Goal: Answer question/provide support: Share knowledge or assist other users

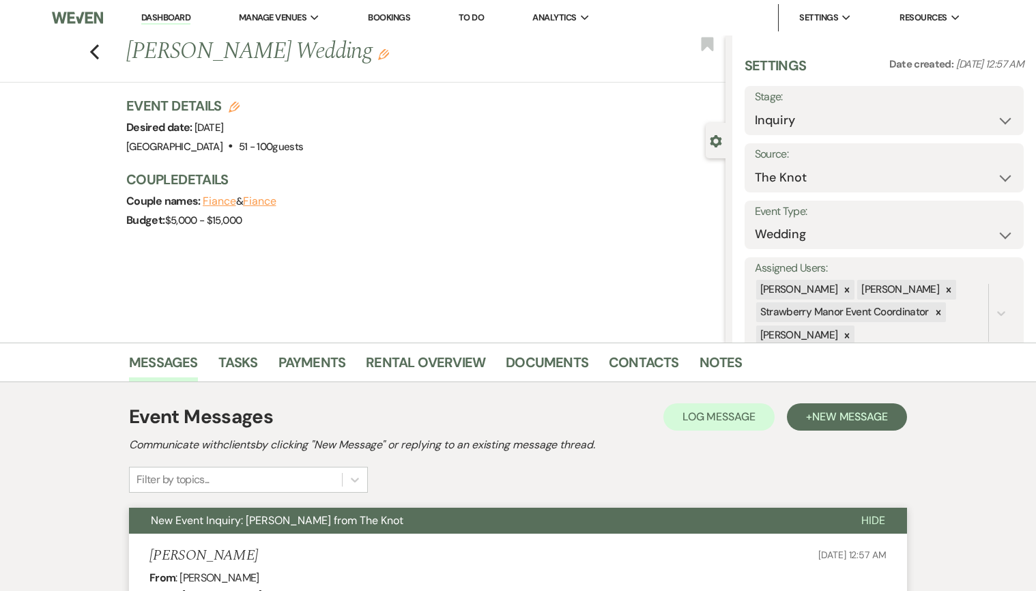
select select "2"
click at [158, 19] on link "Dashboard" at bounding box center [165, 18] width 49 height 13
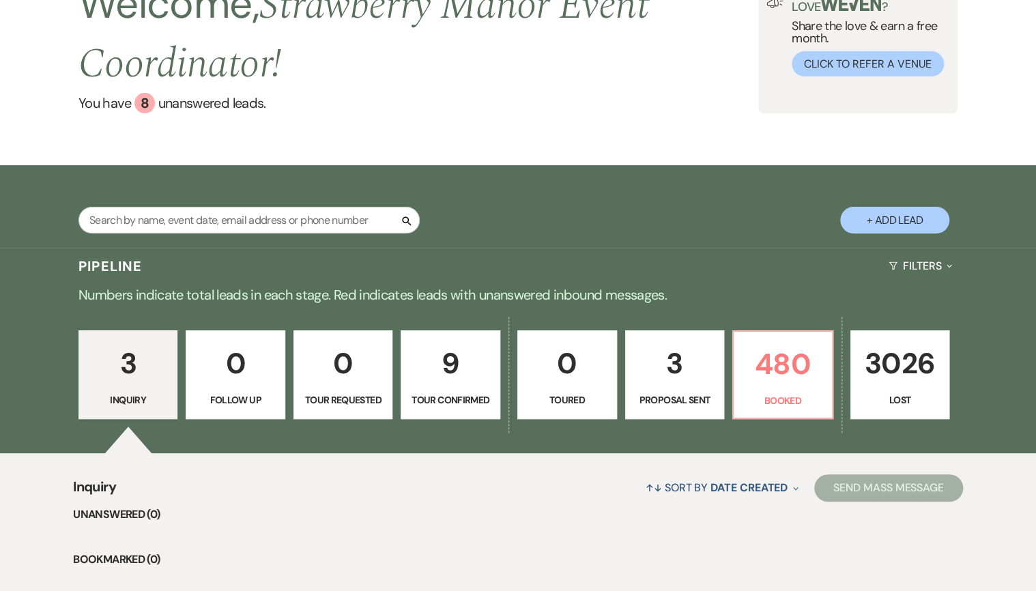
scroll to position [382, 0]
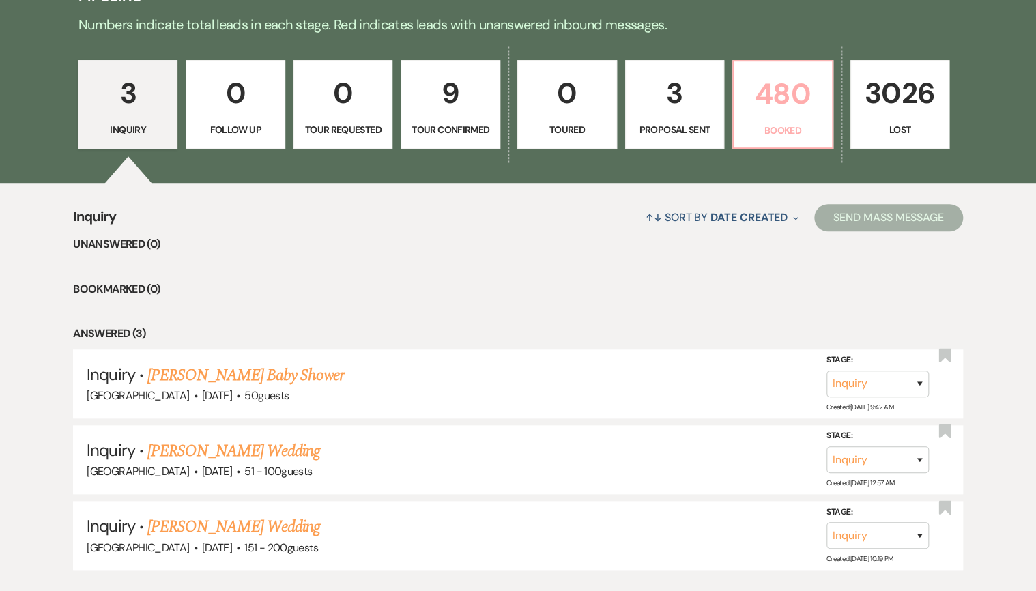
click at [784, 112] on p "480" at bounding box center [783, 94] width 82 height 46
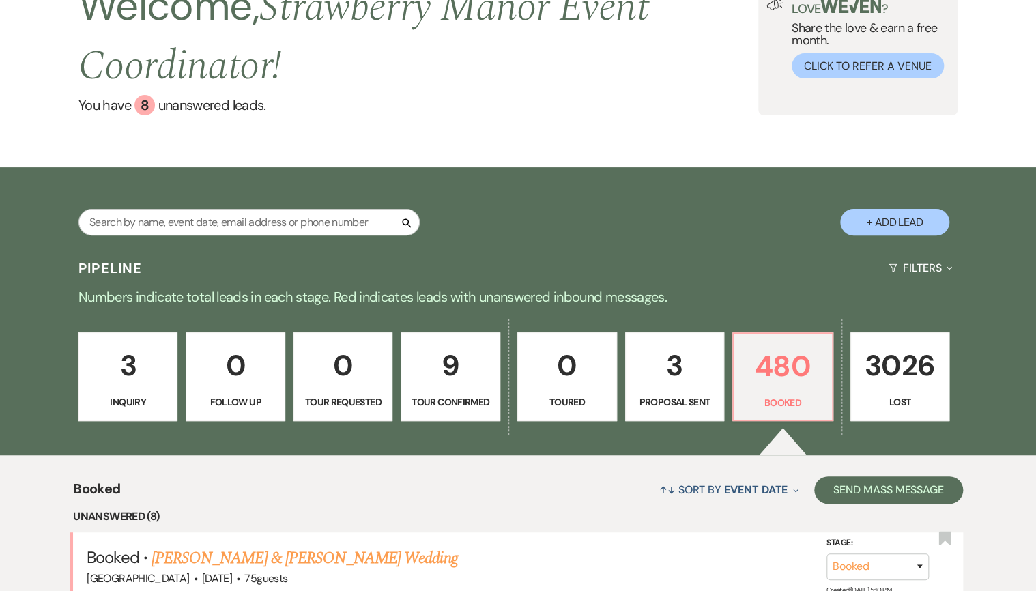
scroll to position [109, 0]
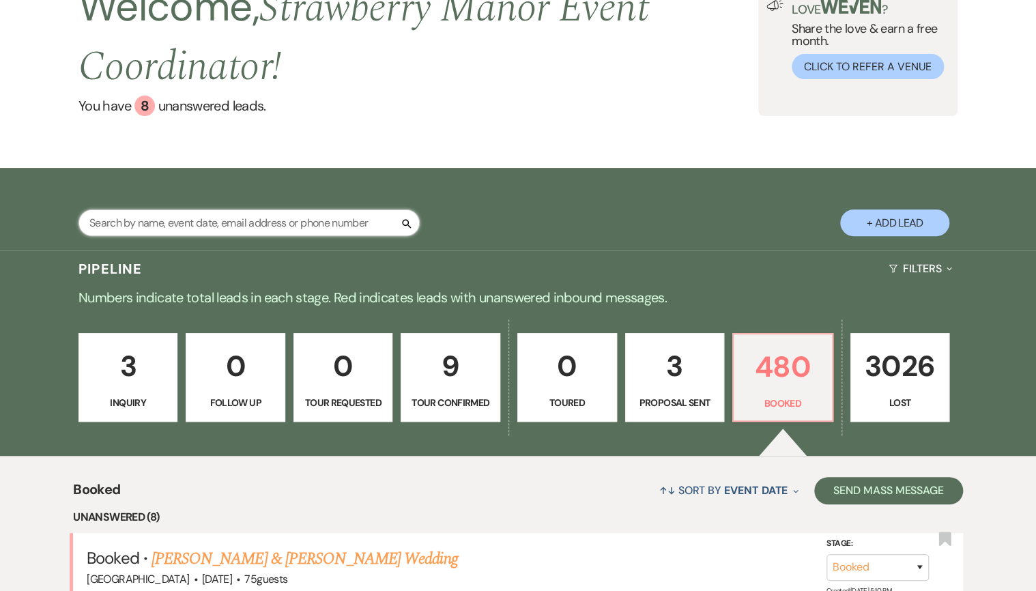
click at [226, 225] on input "text" at bounding box center [249, 223] width 341 height 27
type input "[PERSON_NAME]"
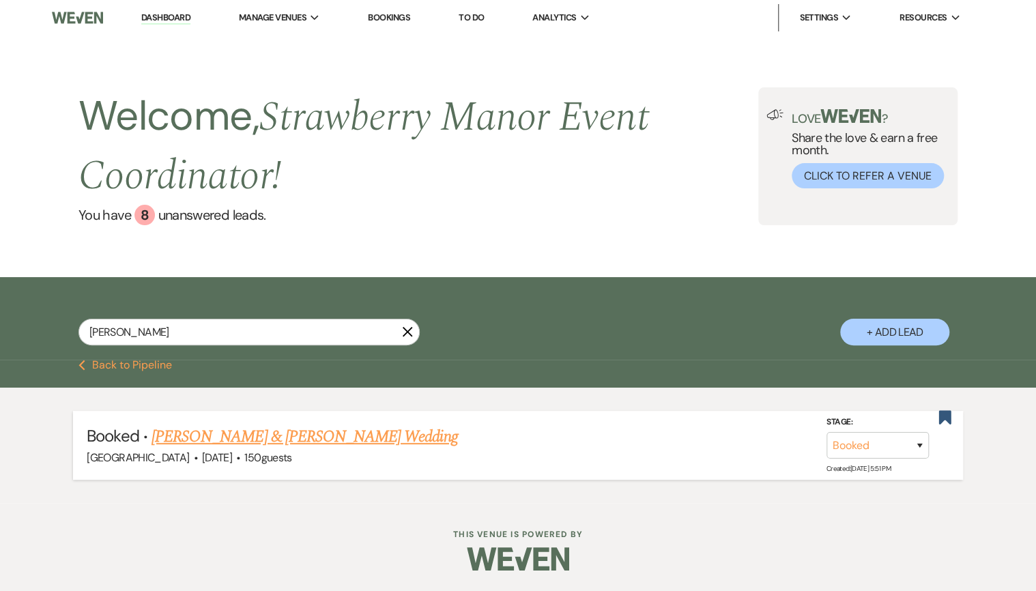
click at [241, 437] on link "[PERSON_NAME] & [PERSON_NAME] Wedding" at bounding box center [305, 437] width 306 height 25
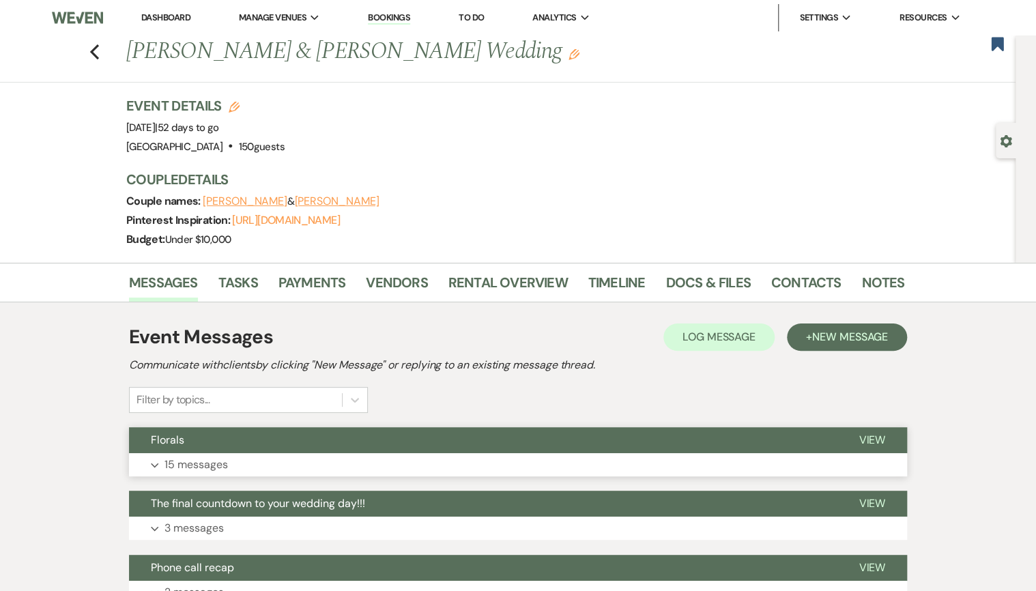
click at [329, 448] on button "Florals" at bounding box center [483, 440] width 708 height 26
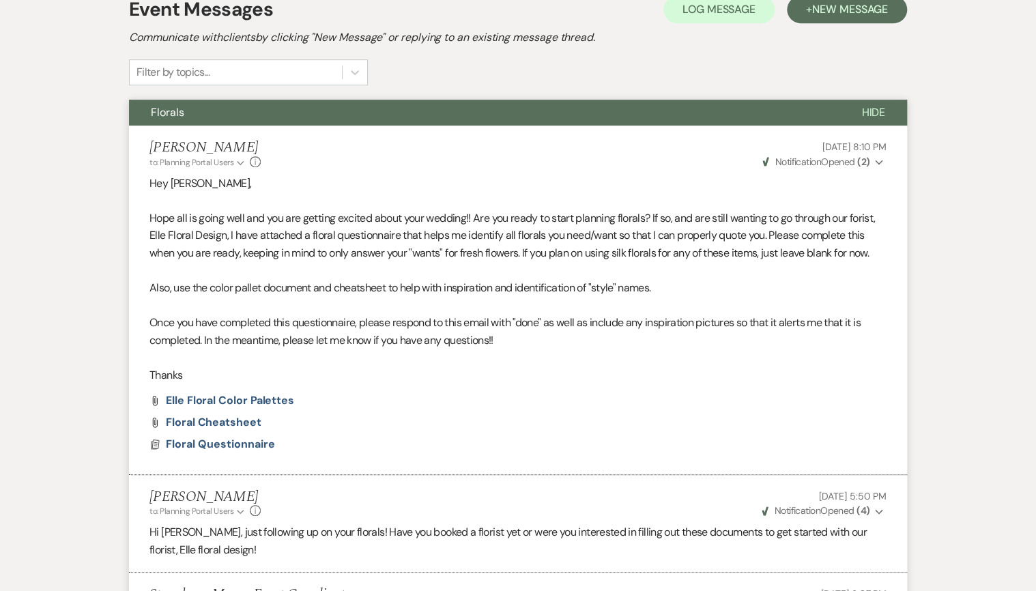
scroll to position [55, 0]
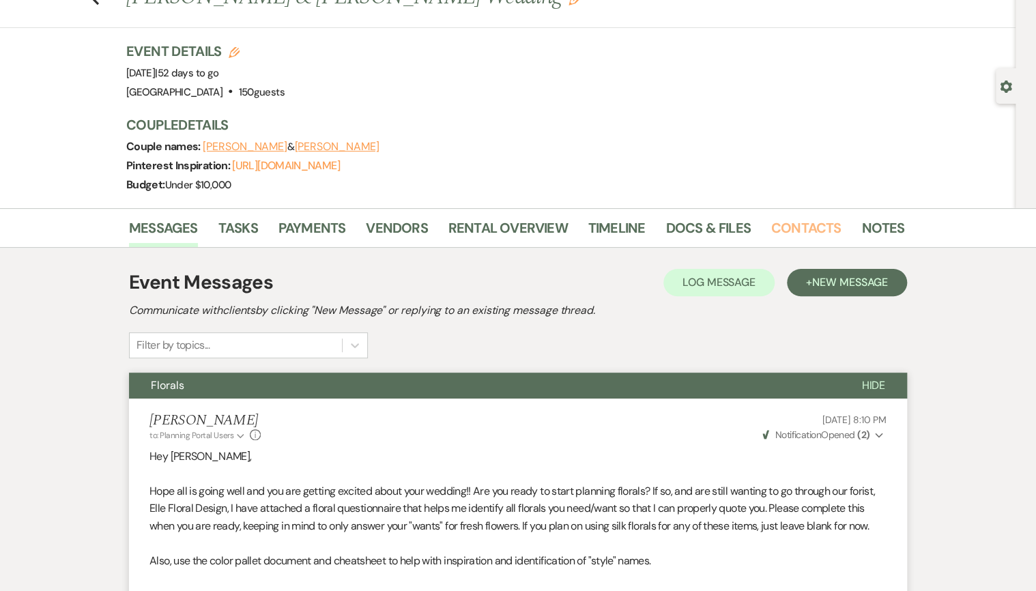
click at [819, 227] on link "Contacts" at bounding box center [806, 232] width 70 height 30
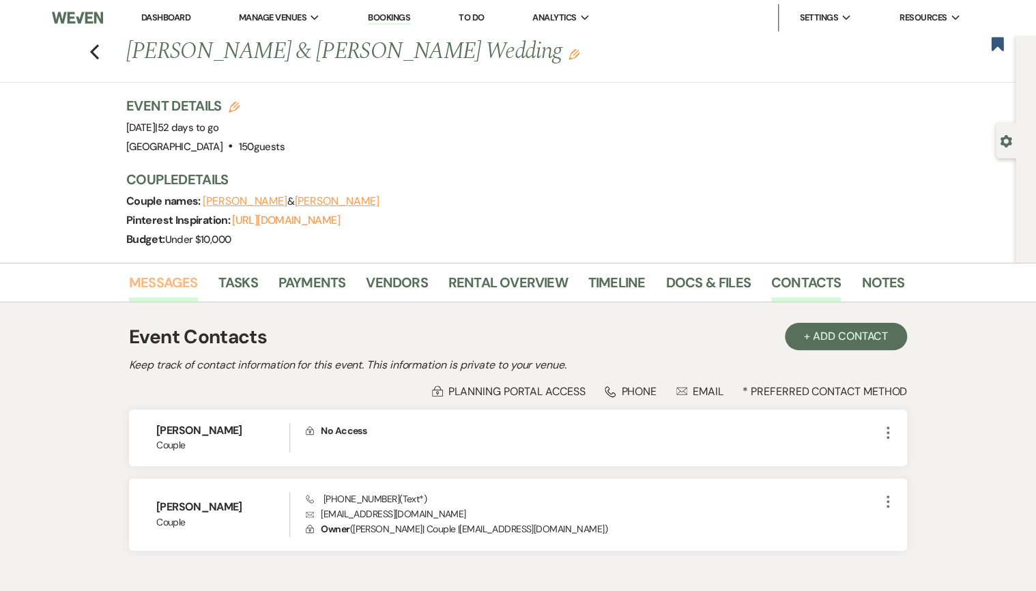
click at [168, 284] on link "Messages" at bounding box center [163, 287] width 69 height 30
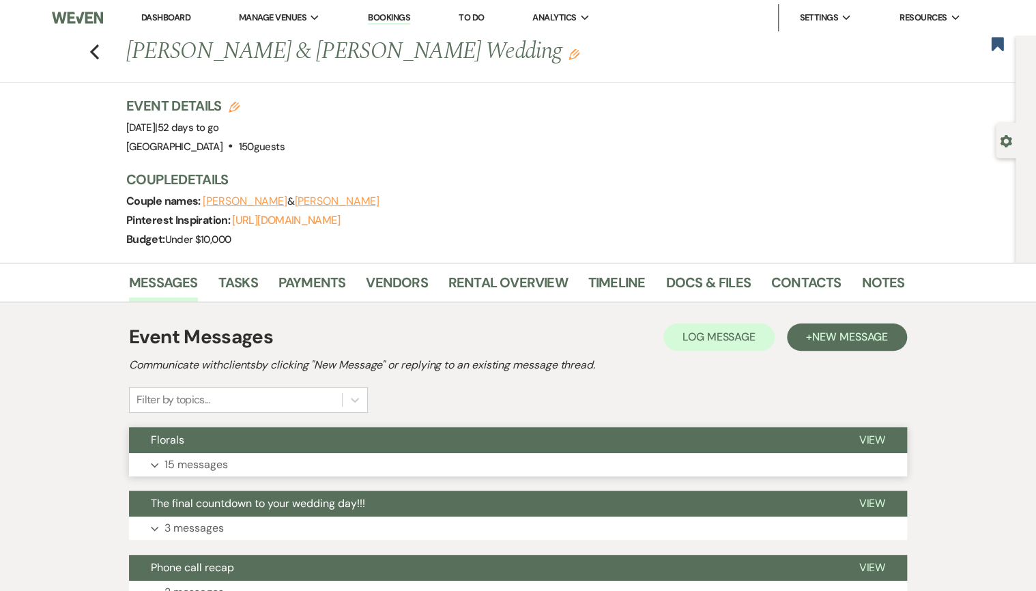
click at [332, 461] on button "Expand 15 messages" at bounding box center [518, 464] width 778 height 23
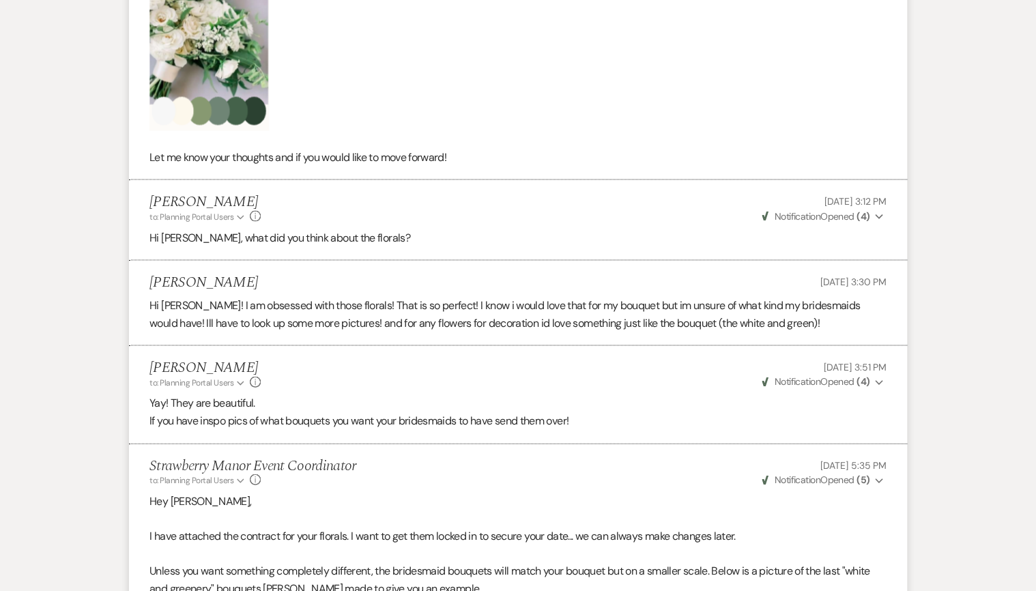
scroll to position [1256, 0]
click at [412, 316] on p "Hi [PERSON_NAME]! I am obsessed with those florals! That is so perfect! I know …" at bounding box center [518, 313] width 737 height 35
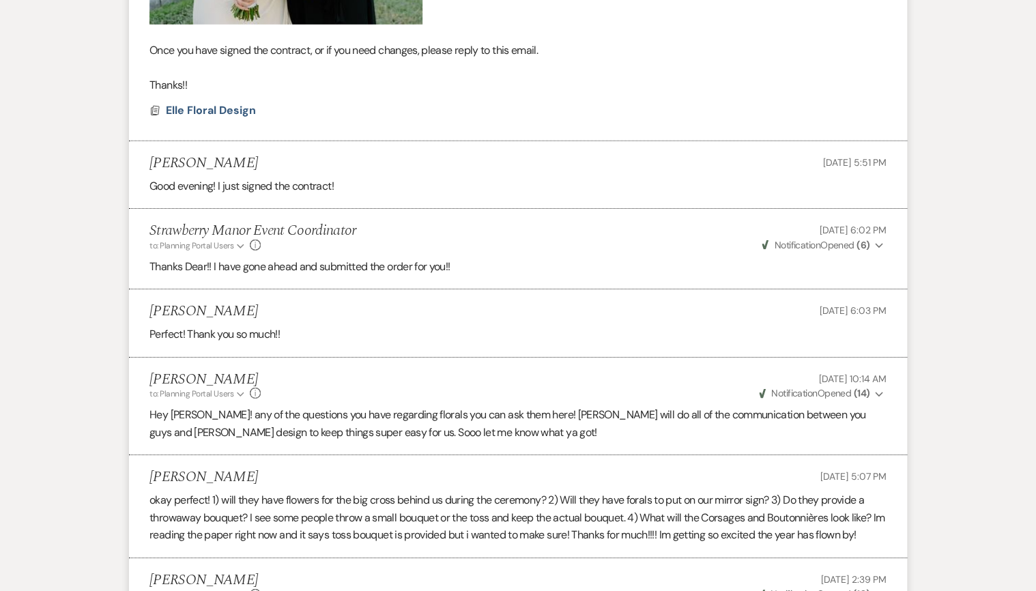
scroll to position [2130, 0]
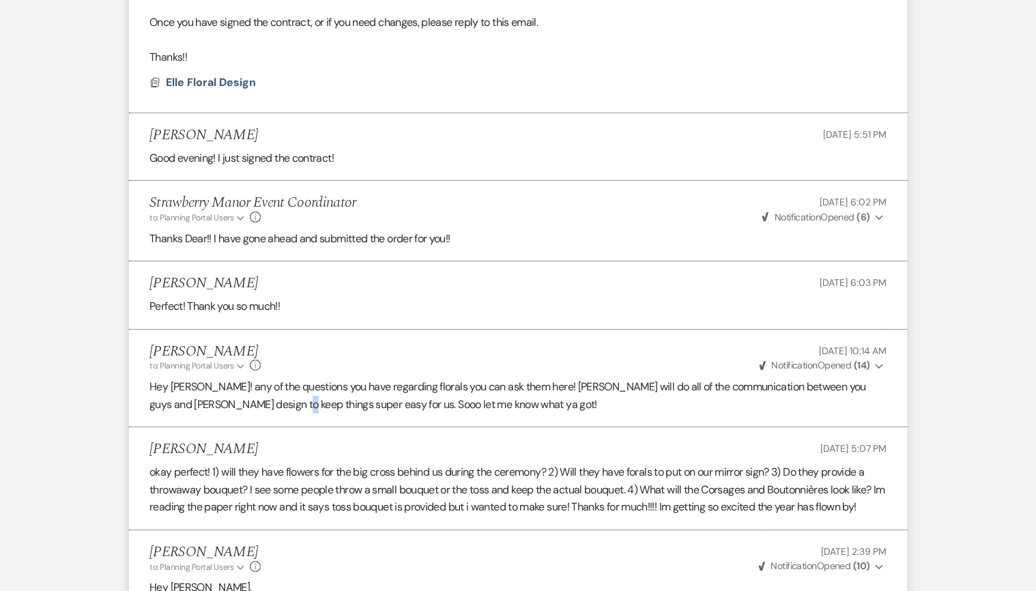
click at [261, 402] on p "Hey [PERSON_NAME]! any of the questions you have regarding florals you can ask …" at bounding box center [518, 395] width 737 height 35
click at [265, 405] on p "Hey [PERSON_NAME]! any of the questions you have regarding florals you can ask …" at bounding box center [518, 395] width 737 height 35
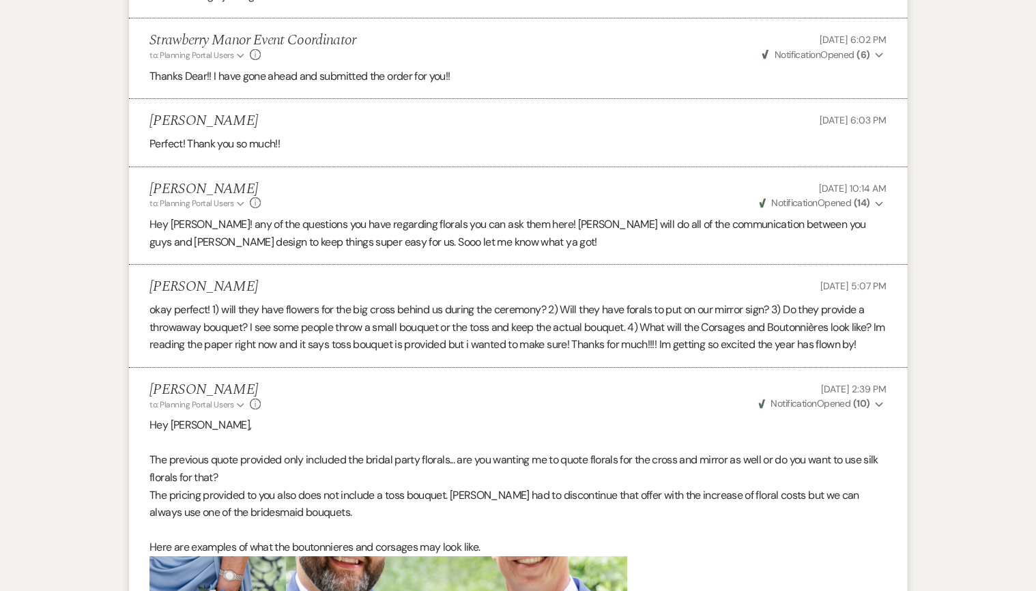
scroll to position [2294, 0]
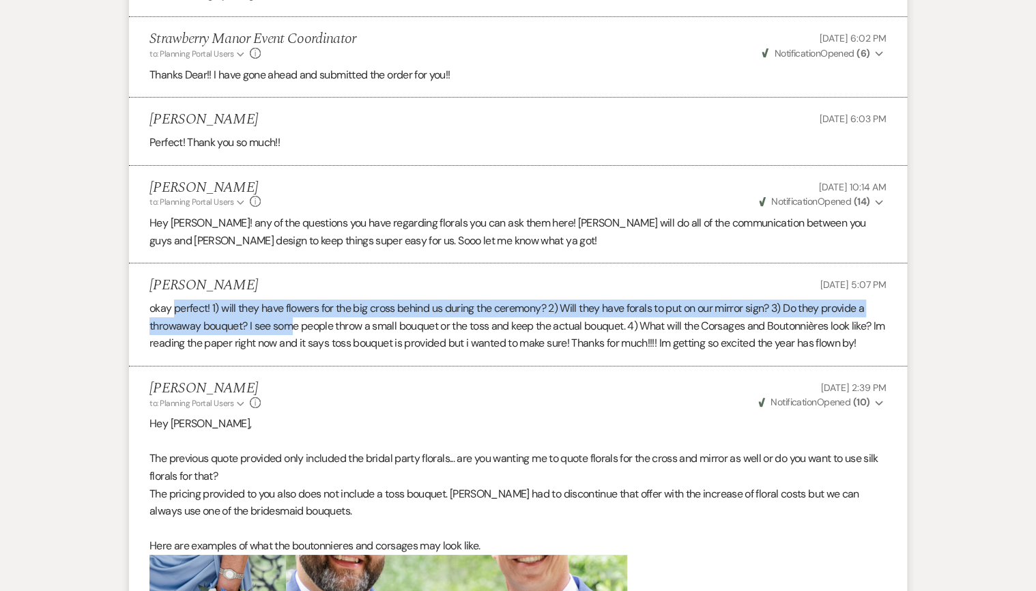
drag, startPoint x: 174, startPoint y: 313, endPoint x: 295, endPoint y: 316, distance: 120.9
click at [295, 316] on p "okay perfect! 1) will they have flowers for the big cross behind us during the …" at bounding box center [518, 326] width 737 height 53
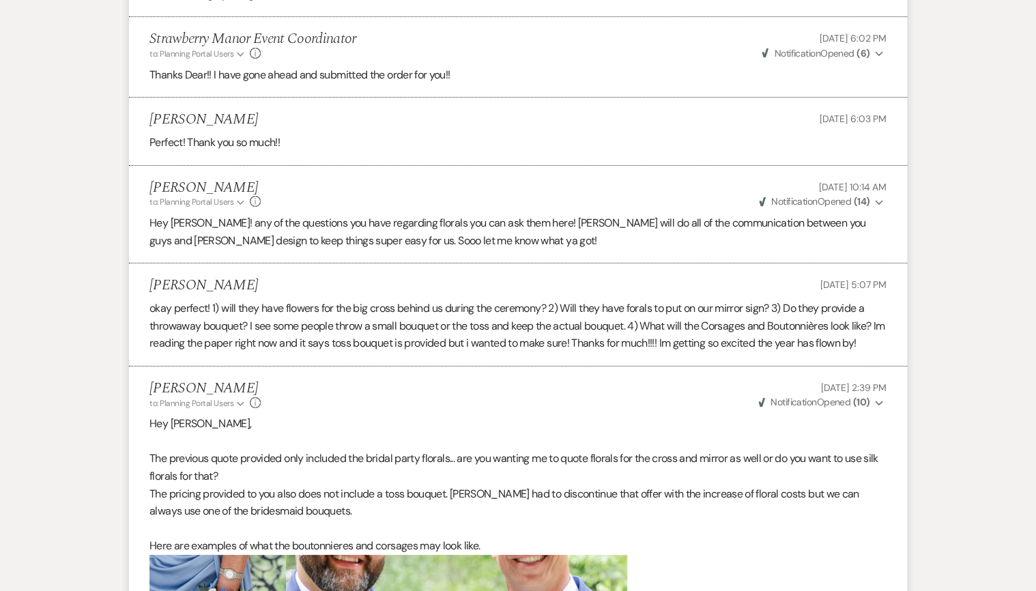
drag, startPoint x: 295, startPoint y: 316, endPoint x: 373, endPoint y: 341, distance: 82.3
click at [373, 341] on p "okay perfect! 1) will they have flowers for the big cross behind us during the …" at bounding box center [518, 326] width 737 height 53
click at [387, 308] on p "okay perfect! 1) will they have flowers for the big cross behind us during the …" at bounding box center [518, 326] width 737 height 53
drag, startPoint x: 387, startPoint y: 308, endPoint x: 406, endPoint y: 309, distance: 19.2
click at [406, 309] on p "okay perfect! 1) will they have flowers for the big cross behind us during the …" at bounding box center [518, 326] width 737 height 53
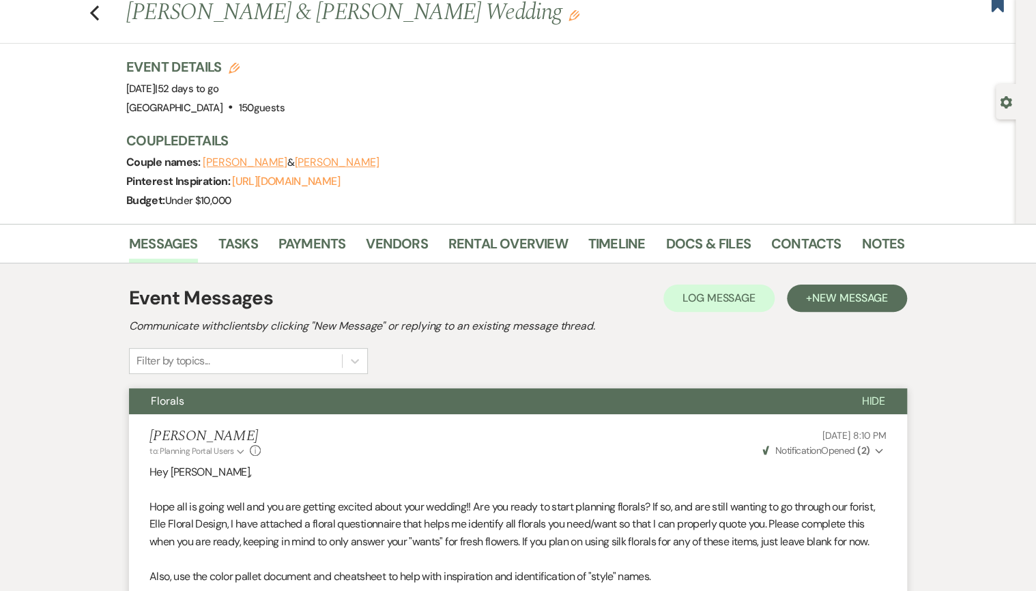
scroll to position [0, 0]
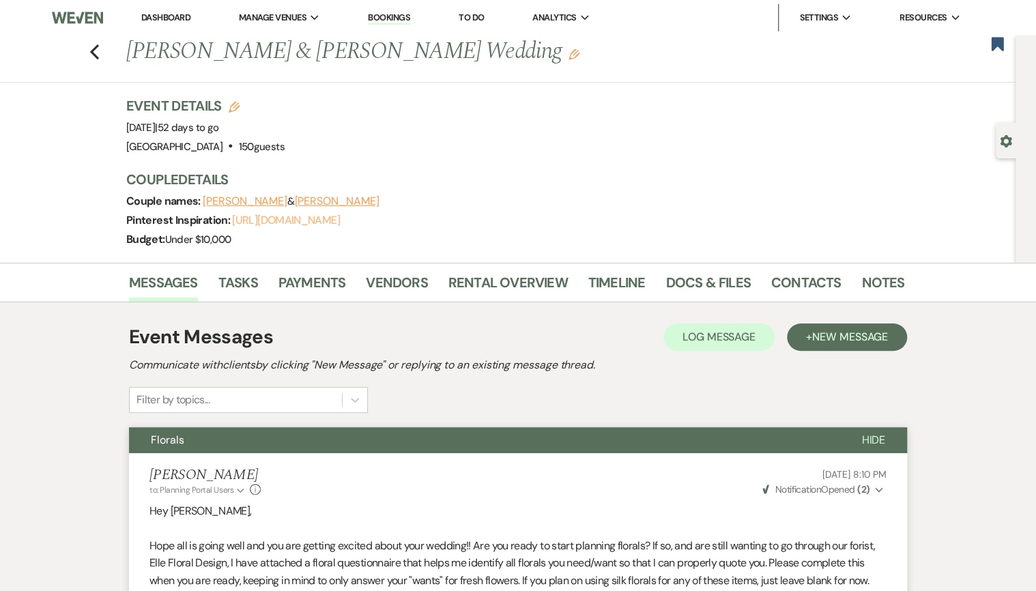
click at [319, 213] on link "[URL][DOMAIN_NAME]" at bounding box center [285, 220] width 107 height 14
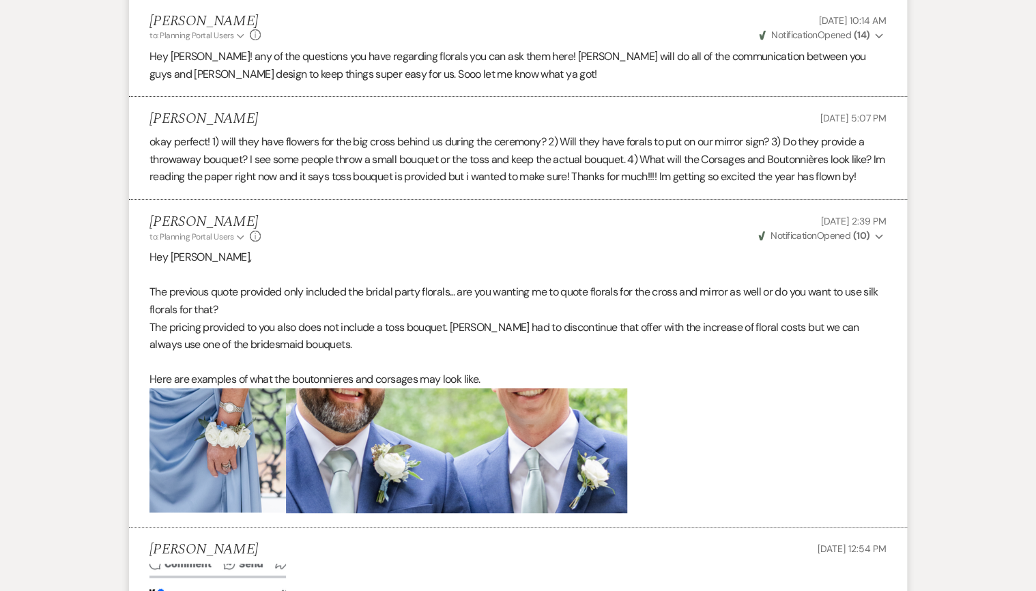
scroll to position [2458, 0]
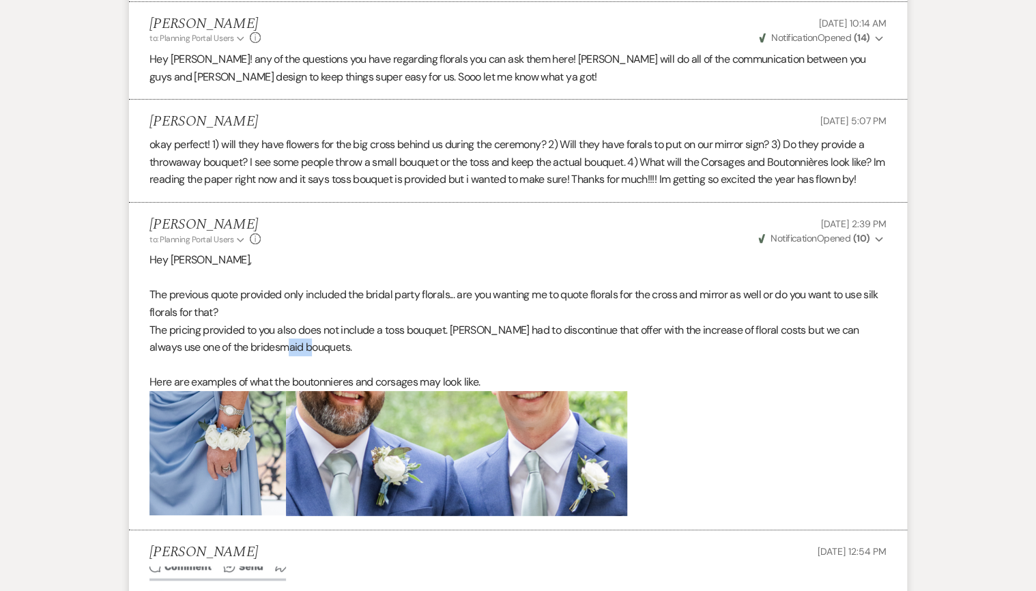
drag, startPoint x: 302, startPoint y: 350, endPoint x: 279, endPoint y: 340, distance: 25.1
click at [279, 340] on p "The pricing provided to you also does not include a toss bouquet. [PERSON_NAME]…" at bounding box center [518, 339] width 737 height 35
drag, startPoint x: 279, startPoint y: 340, endPoint x: 231, endPoint y: 342, distance: 47.8
click at [236, 342] on p "The pricing provided to you also does not include a toss bouquet. [PERSON_NAME]…" at bounding box center [518, 339] width 737 height 35
click at [212, 344] on p "The pricing provided to you also does not include a toss bouquet. [PERSON_NAME]…" at bounding box center [518, 339] width 737 height 35
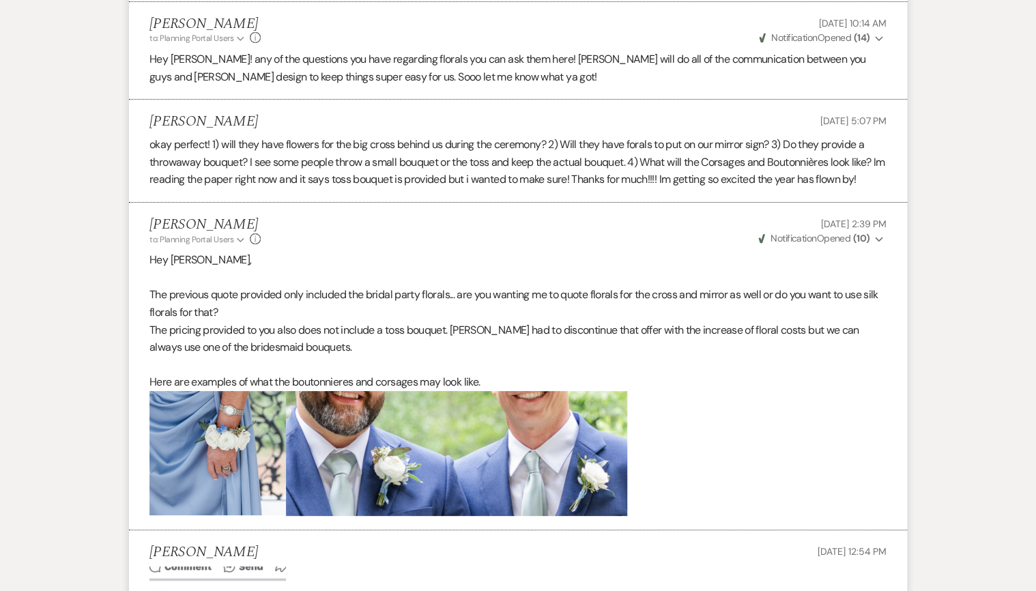
drag, startPoint x: 212, startPoint y: 344, endPoint x: 197, endPoint y: 350, distance: 15.3
click at [197, 349] on p "The pricing provided to you also does not include a toss bouquet. [PERSON_NAME]…" at bounding box center [518, 339] width 737 height 35
drag, startPoint x: 162, startPoint y: 331, endPoint x: 175, endPoint y: 330, distance: 12.3
click at [175, 330] on p "The pricing provided to you also does not include a toss bouquet. [PERSON_NAME]…" at bounding box center [518, 339] width 737 height 35
drag, startPoint x: 175, startPoint y: 330, endPoint x: 183, endPoint y: 380, distance: 50.5
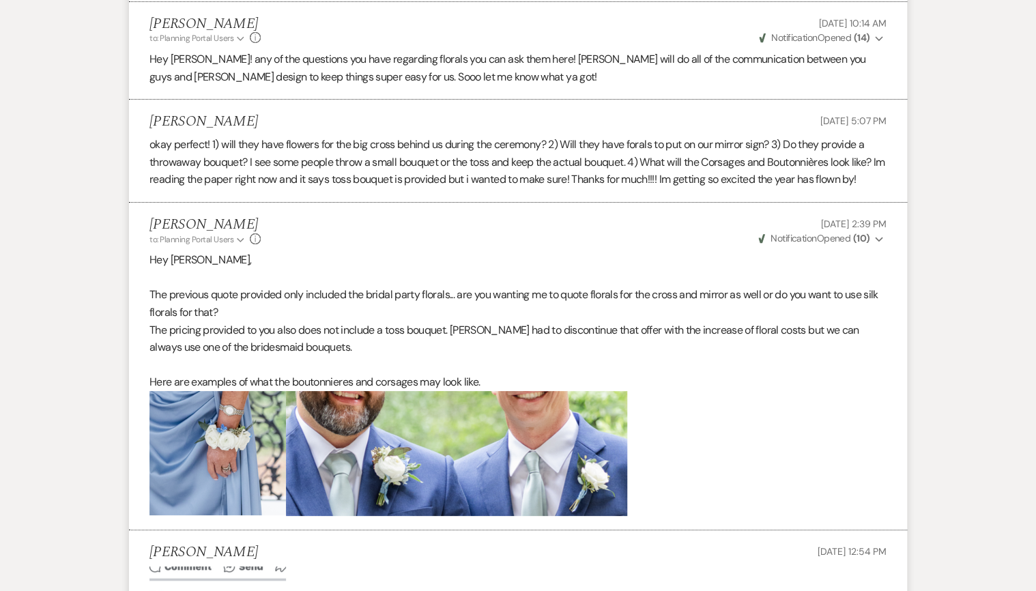
click at [180, 378] on p "Here are examples of what the boutonnieres and corsages may look like." at bounding box center [518, 382] width 737 height 18
click at [313, 377] on p "Here are examples of what the boutonnieres and corsages may look like." at bounding box center [518, 382] width 737 height 18
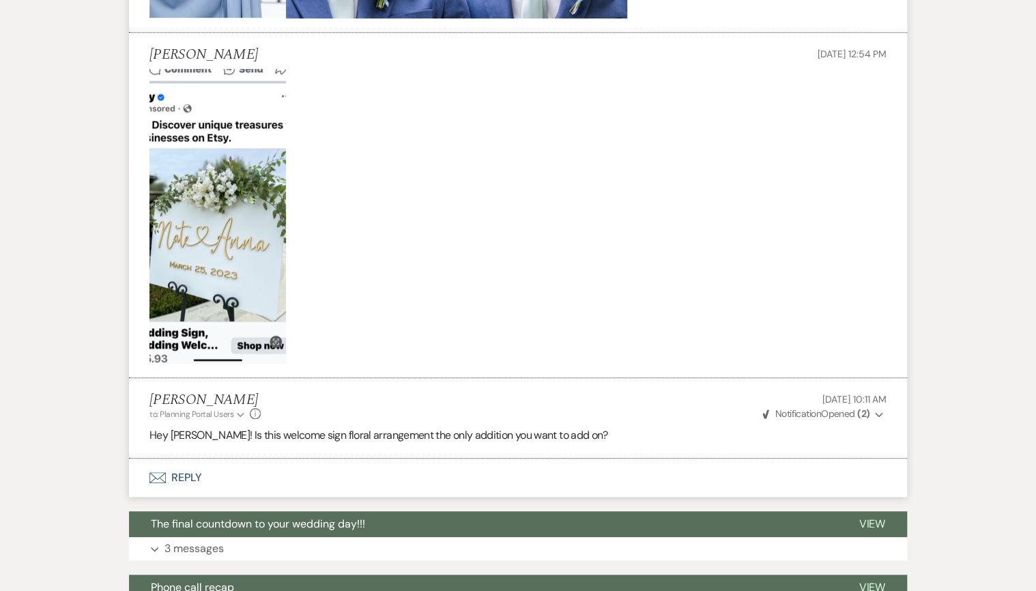
scroll to position [2949, 0]
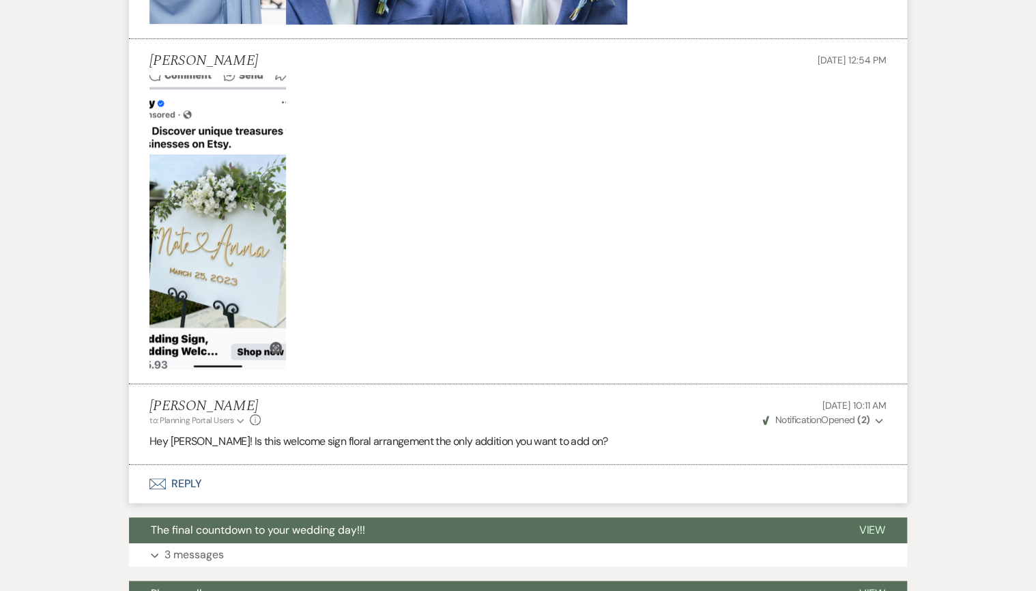
click at [270, 245] on img at bounding box center [218, 222] width 137 height 295
click at [221, 239] on img at bounding box center [218, 222] width 137 height 295
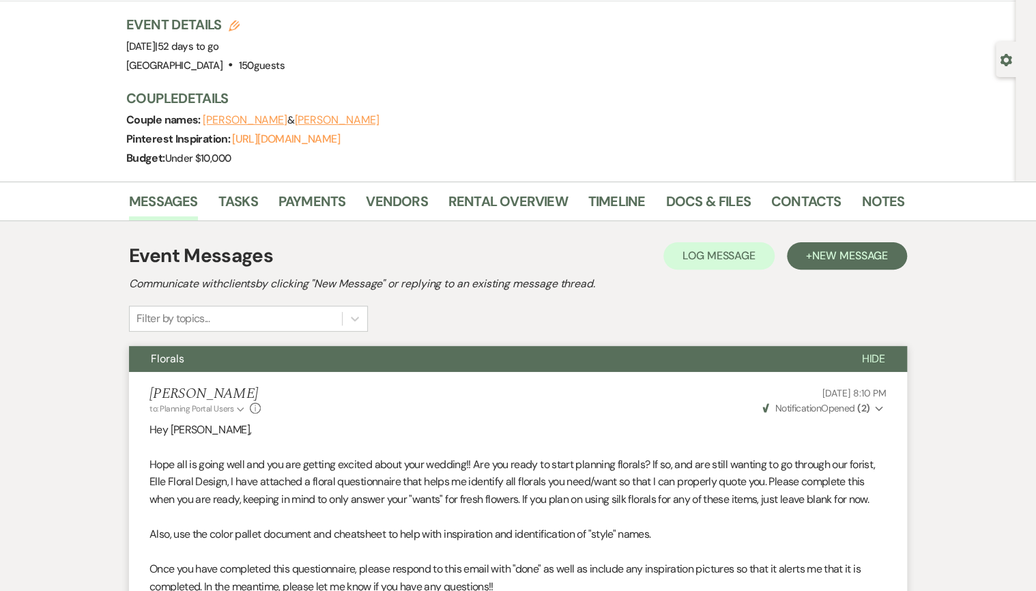
scroll to position [0, 0]
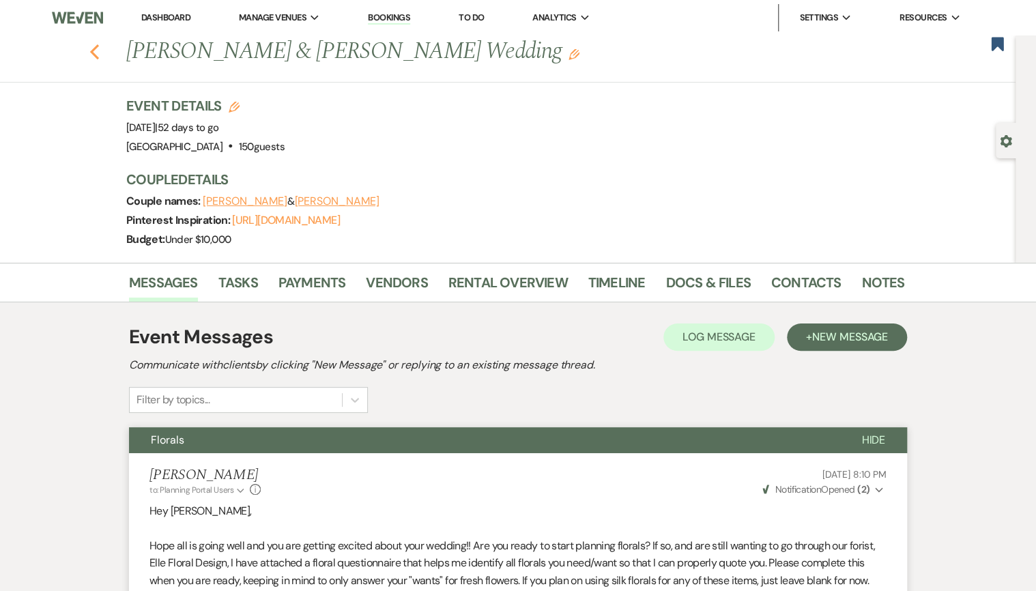
click at [100, 50] on icon "Previous" at bounding box center [94, 52] width 10 height 16
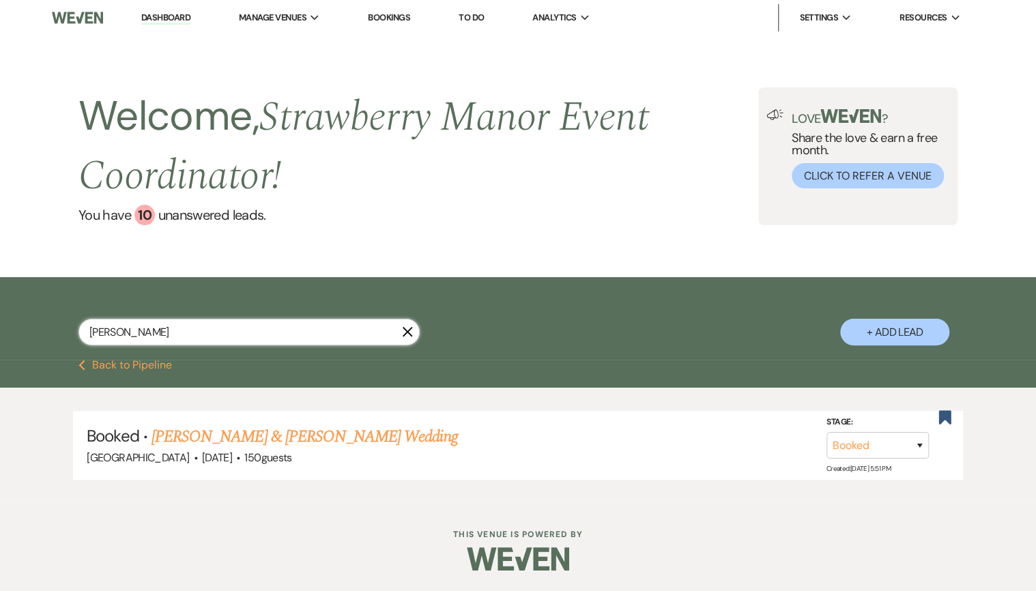
drag, startPoint x: 112, startPoint y: 332, endPoint x: 96, endPoint y: 331, distance: 15.7
click at [96, 331] on input "[PERSON_NAME]" at bounding box center [249, 332] width 341 height 27
type input "l"
type input "[PERSON_NAME]"
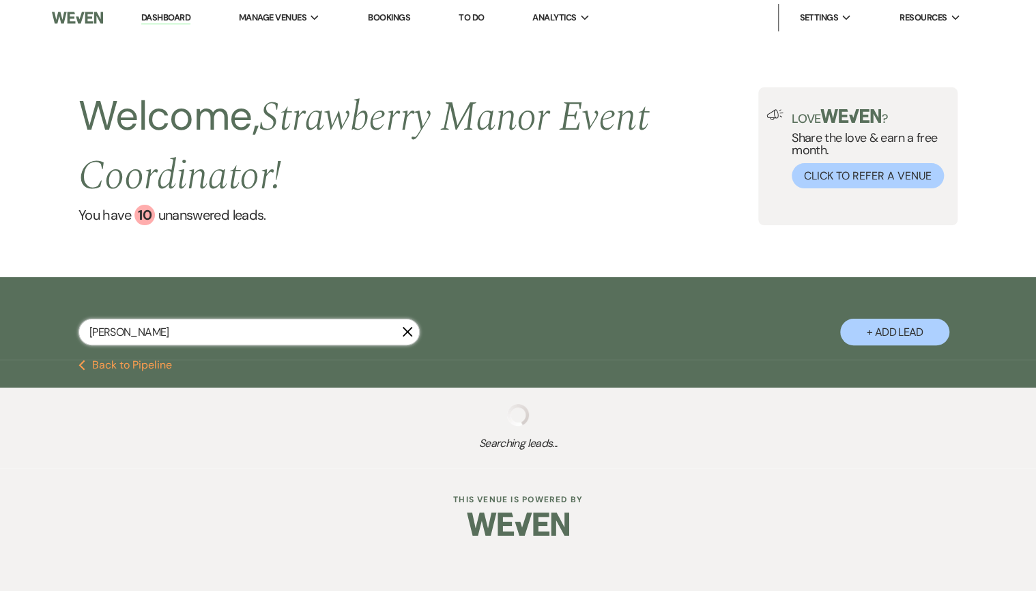
select select "8"
select select "5"
select select "8"
select select "5"
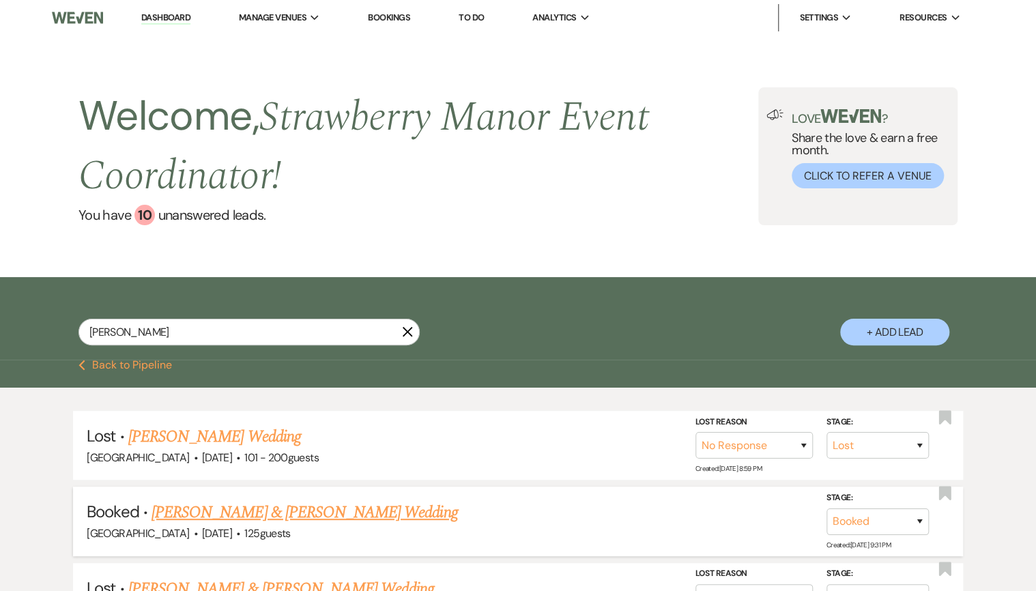
click at [252, 511] on link "[PERSON_NAME] & [PERSON_NAME] Wedding" at bounding box center [305, 512] width 306 height 25
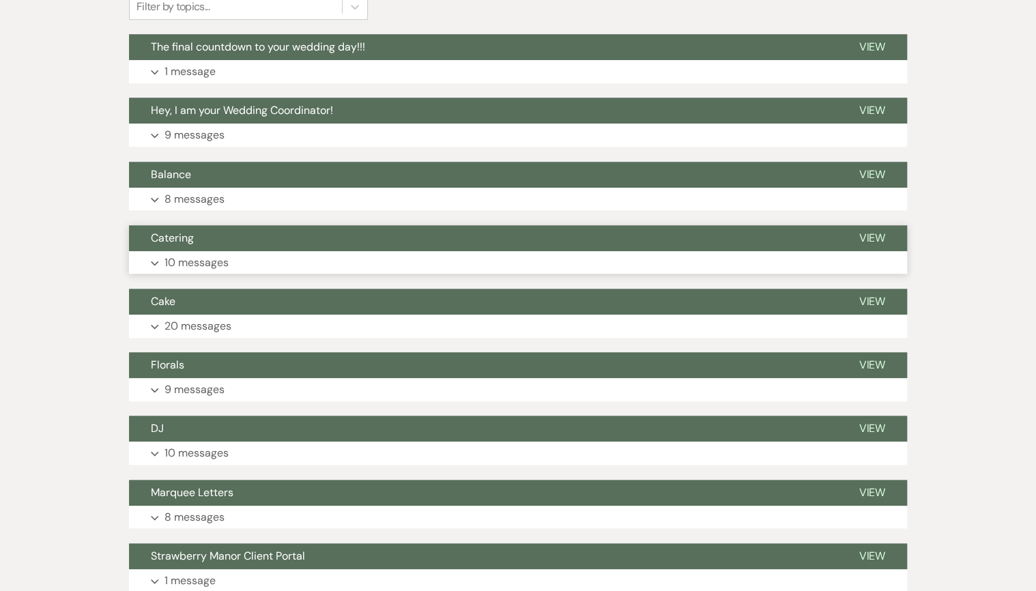
scroll to position [437, 0]
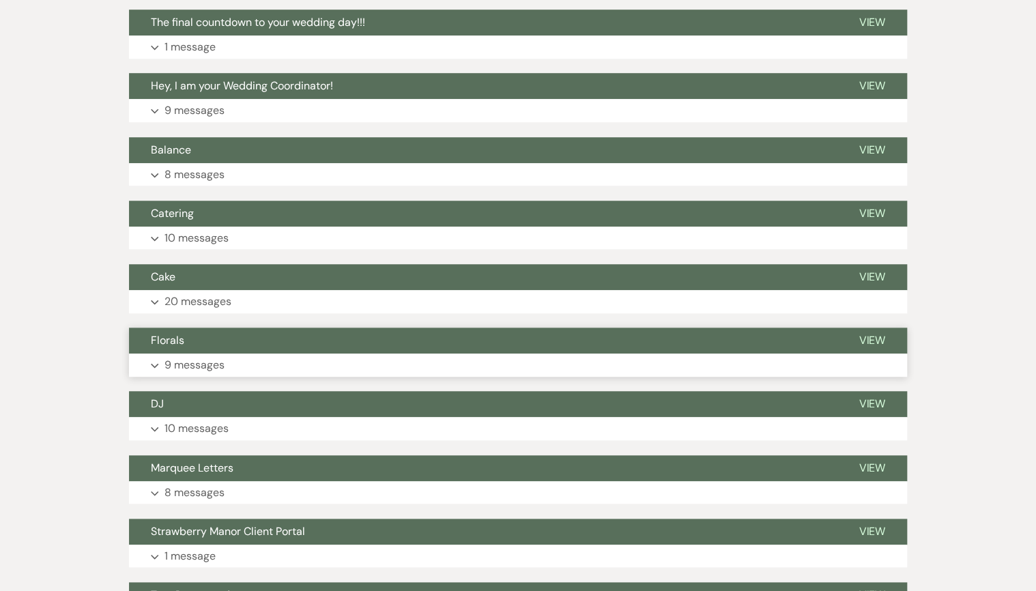
click at [298, 336] on button "Florals" at bounding box center [483, 341] width 708 height 26
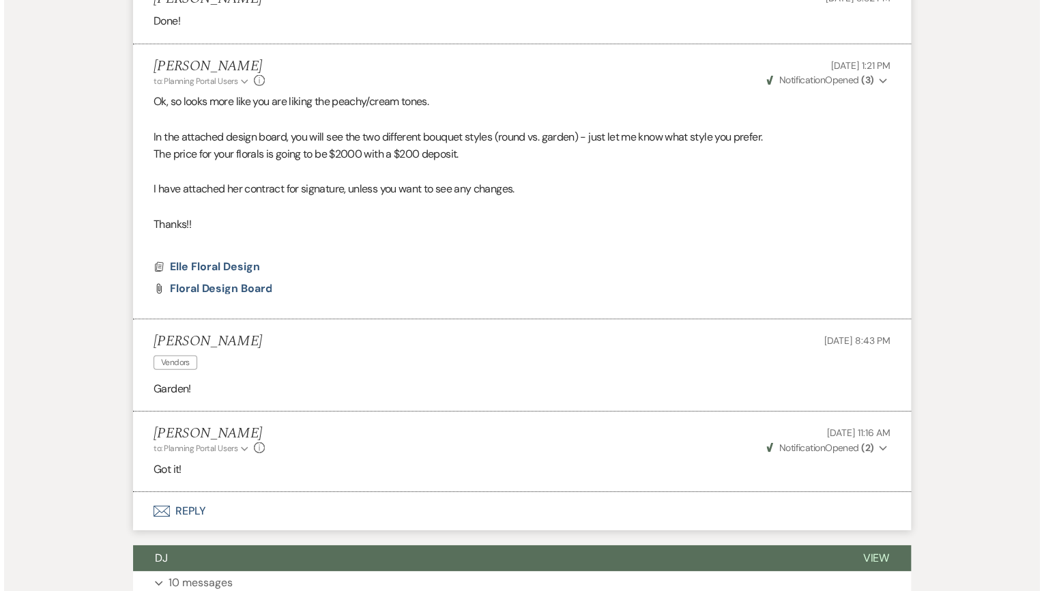
scroll to position [1857, 0]
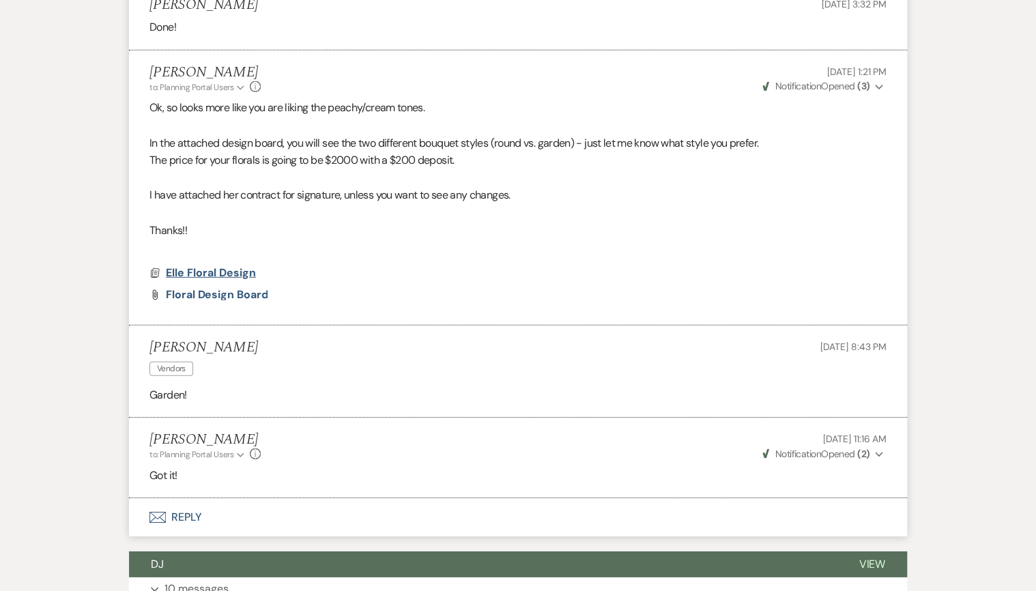
click at [180, 266] on span "Elle Floral Design" at bounding box center [211, 273] width 90 height 14
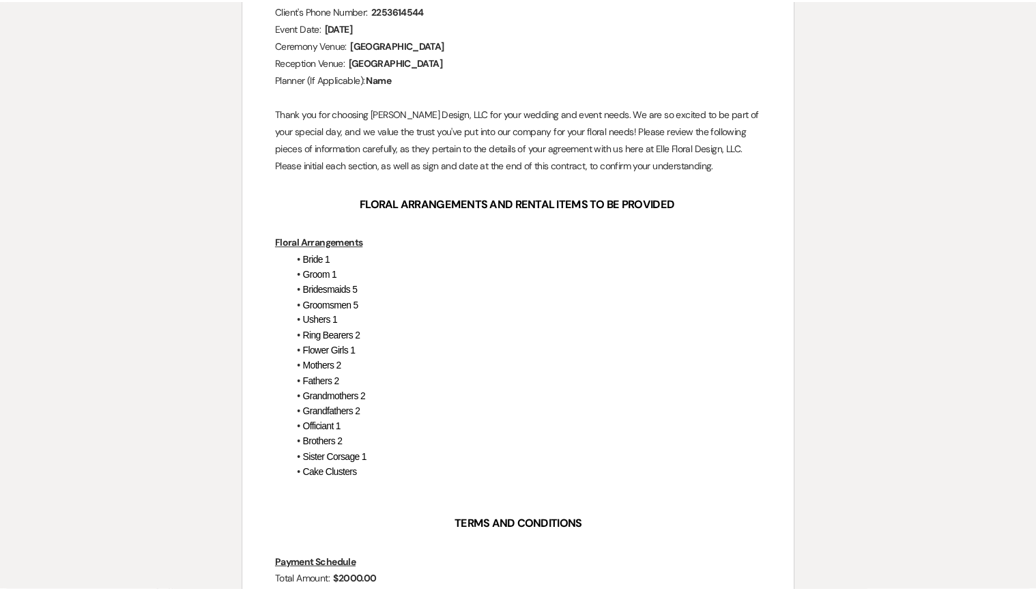
scroll to position [0, 0]
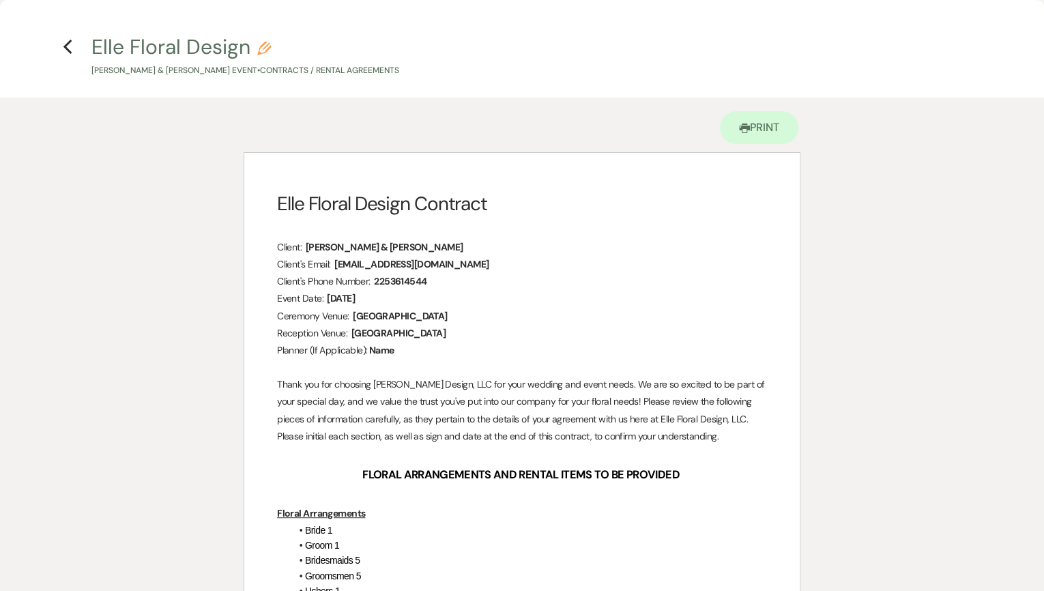
click at [63, 47] on use "button" at bounding box center [67, 47] width 9 height 15
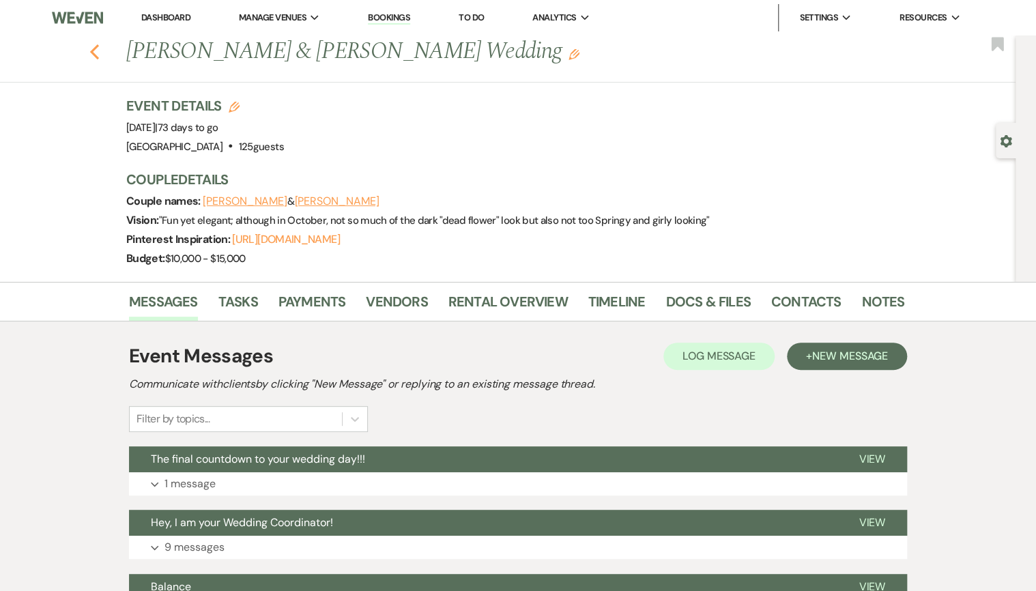
click at [98, 52] on icon "Previous" at bounding box center [94, 52] width 10 height 16
select select "8"
select select "5"
select select "8"
select select "5"
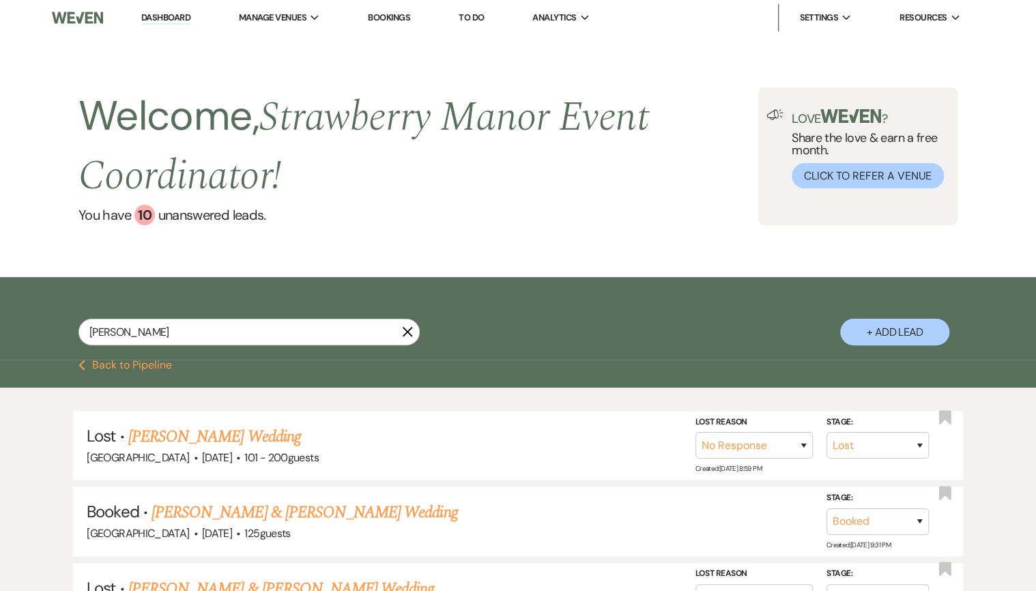
click at [406, 333] on use "button" at bounding box center [408, 332] width 10 height 10
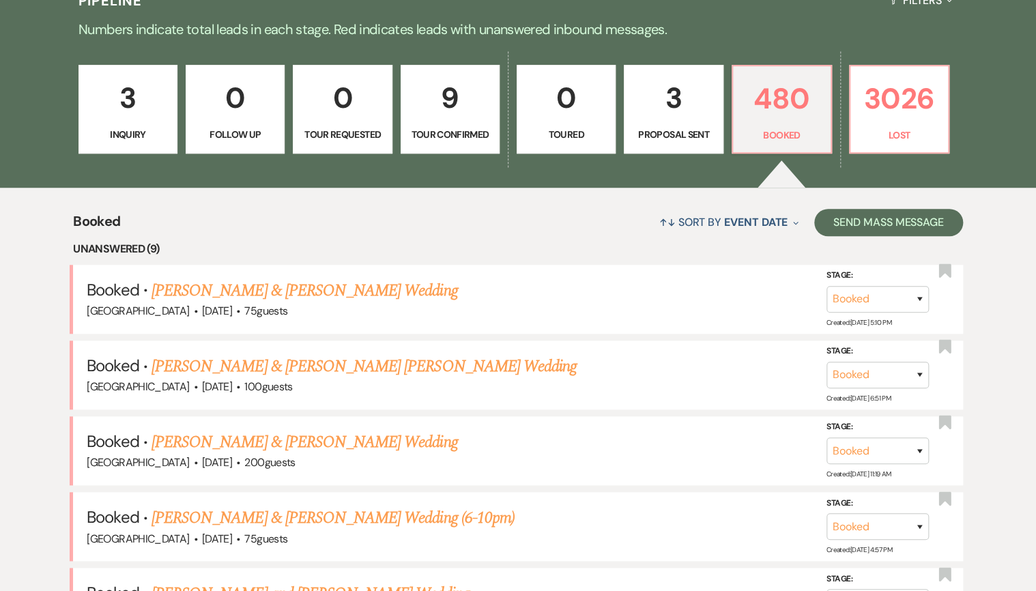
scroll to position [382, 0]
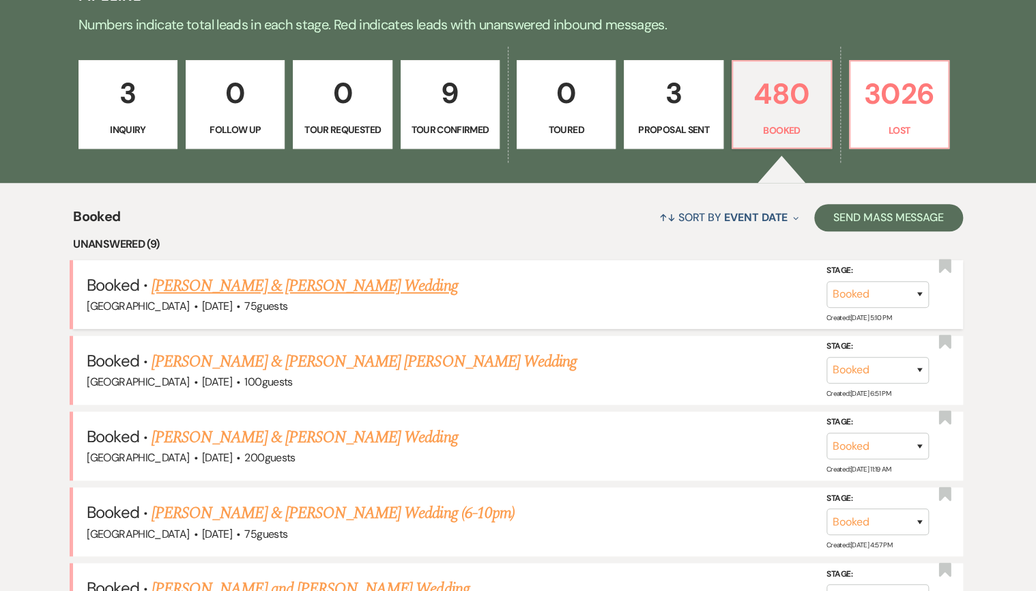
click at [193, 307] on span "·" at bounding box center [195, 307] width 4 height 0
click at [180, 286] on link "[PERSON_NAME] & [PERSON_NAME] Wedding" at bounding box center [305, 286] width 306 height 25
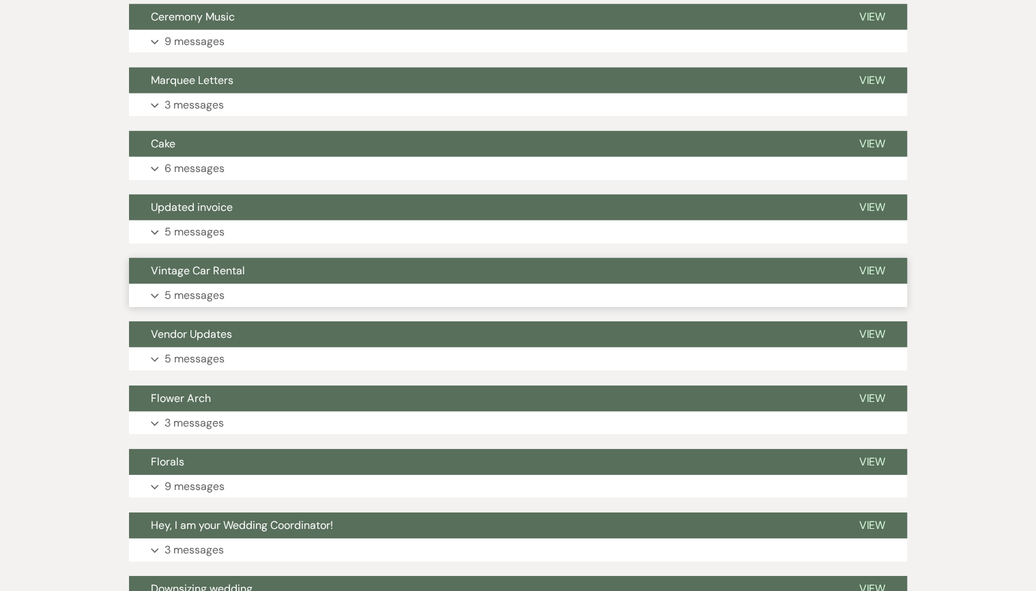
scroll to position [1911, 0]
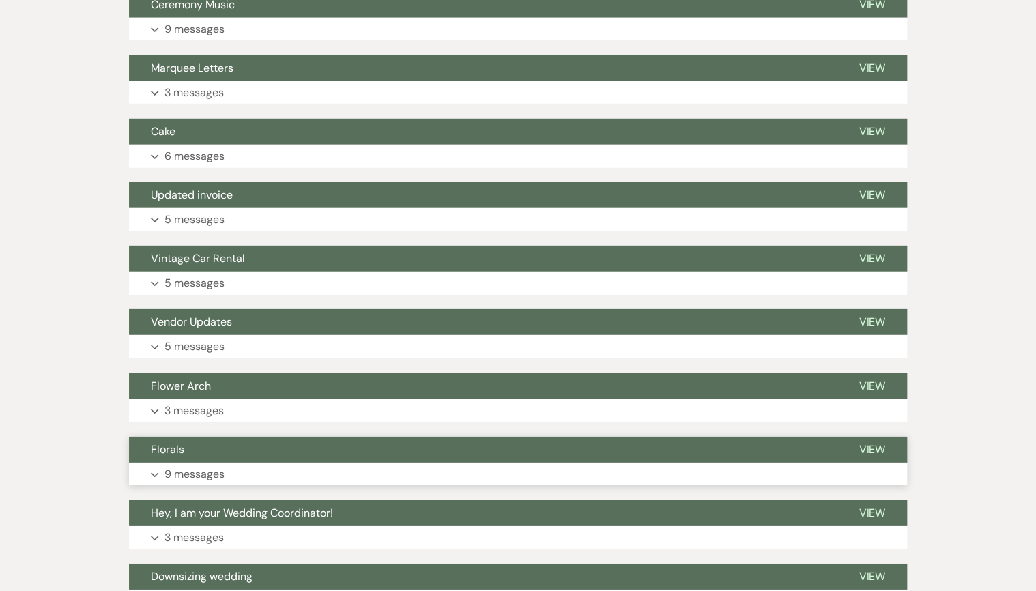
click at [281, 451] on button "Florals" at bounding box center [483, 450] width 708 height 26
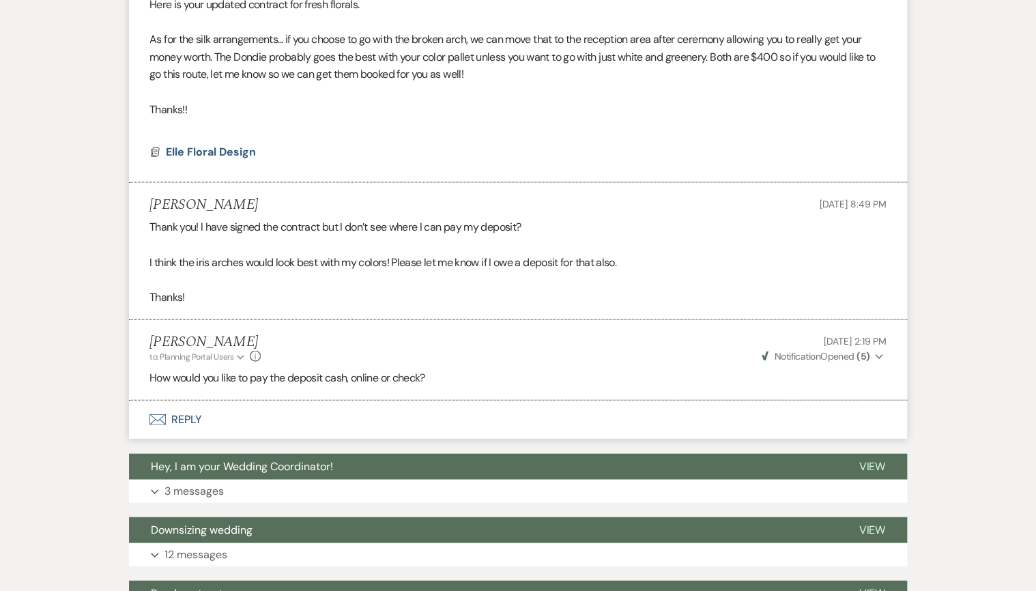
scroll to position [3987, 0]
